Goal: Task Accomplishment & Management: Complete application form

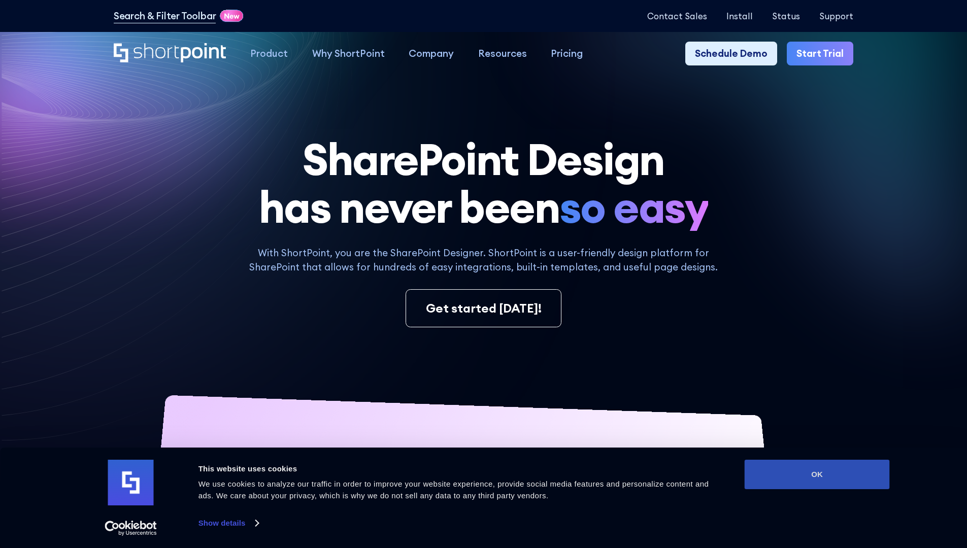
click at [817, 475] on button "OK" at bounding box center [817, 474] width 145 height 29
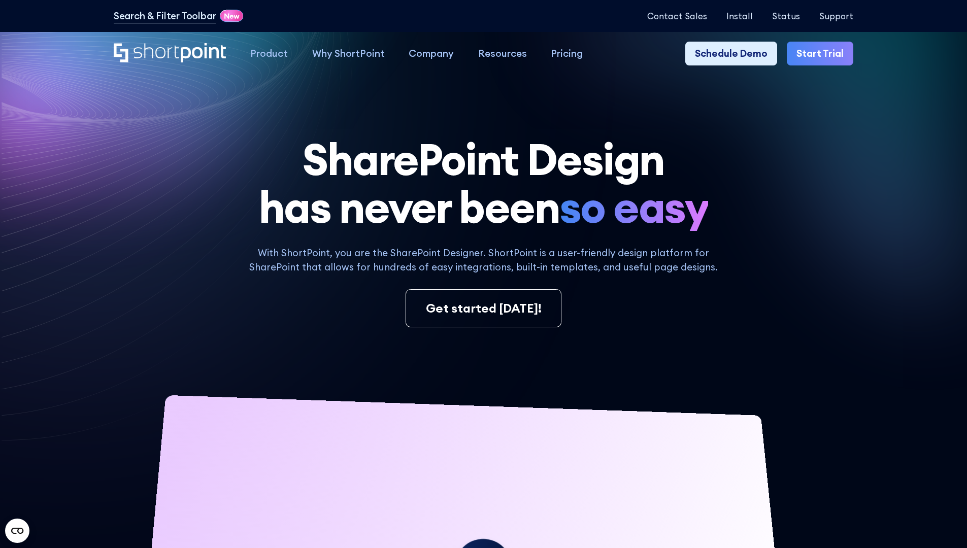
click at [824, 54] on link "Start Trial" at bounding box center [820, 54] width 67 height 24
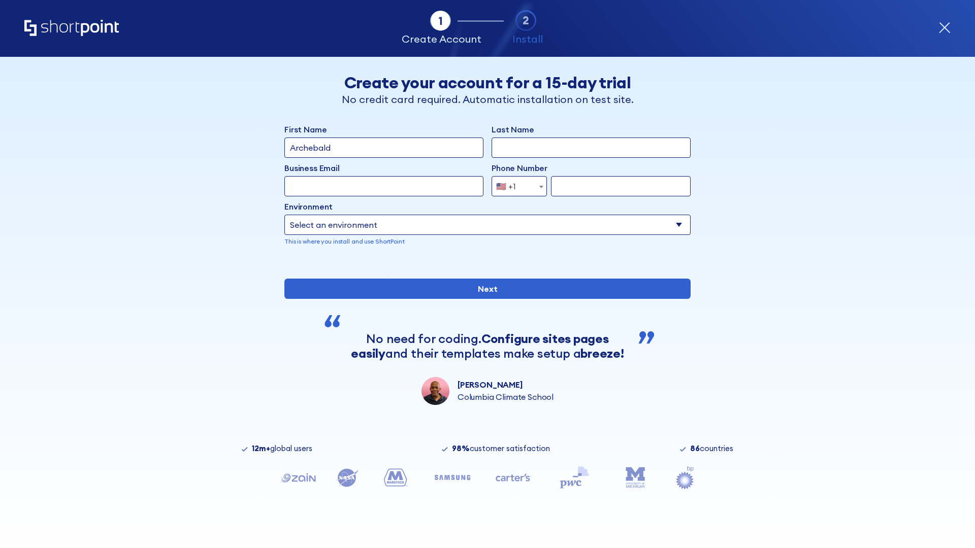
type input "Archebald"
type input "Berkuskv"
type input "2125556789"
select select "Microsoft 365"
type input "2125556789"
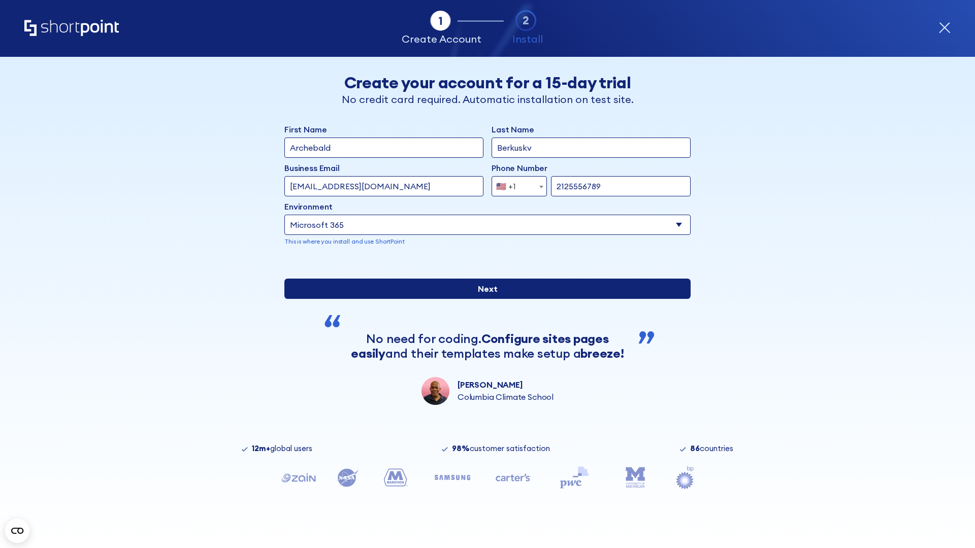
scroll to position [3, 0]
click at [483, 299] on input "Next" at bounding box center [487, 289] width 406 height 20
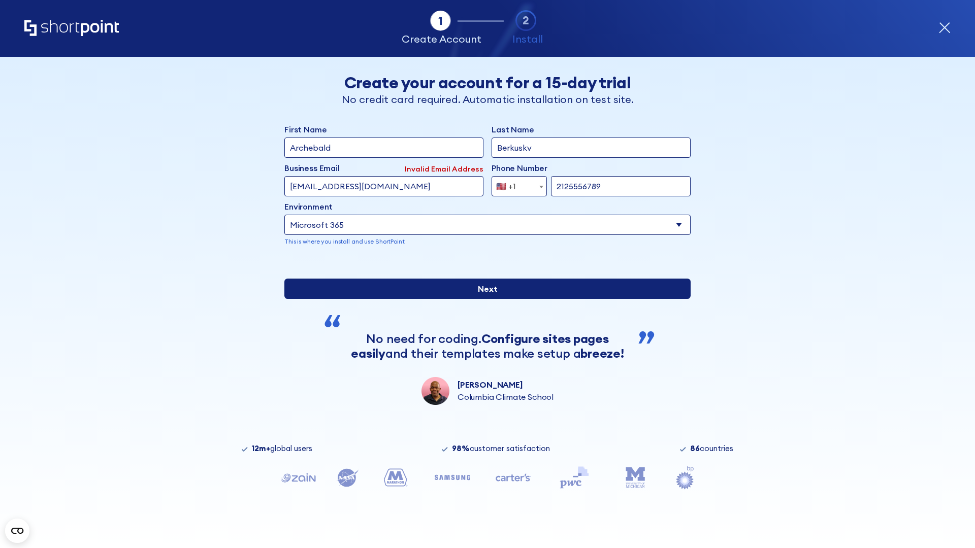
click at [483, 299] on input "Next" at bounding box center [487, 289] width 406 height 20
type input "[EMAIL_ADDRESS][DOMAIN_NAME]"
click at [483, 299] on input "Next" at bounding box center [487, 289] width 406 height 20
